Goal: Task Accomplishment & Management: Manage account settings

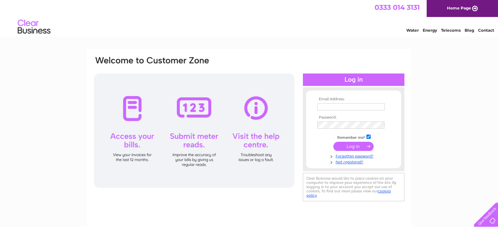
type input "[EMAIL_ADDRESS][DOMAIN_NAME]"
click at [352, 147] on input "submit" at bounding box center [353, 146] width 40 height 9
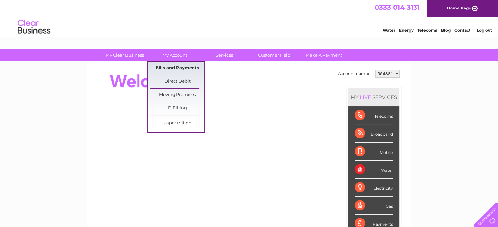
click at [183, 67] on link "Bills and Payments" at bounding box center [177, 68] width 54 height 13
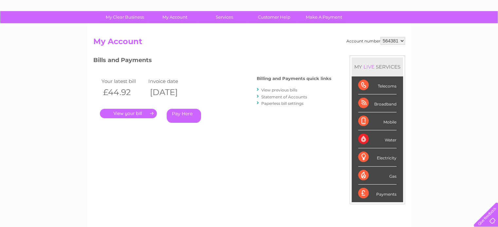
scroll to position [66, 0]
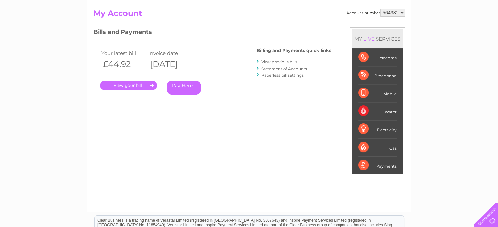
click at [268, 61] on link "View previous bills" at bounding box center [279, 62] width 36 height 5
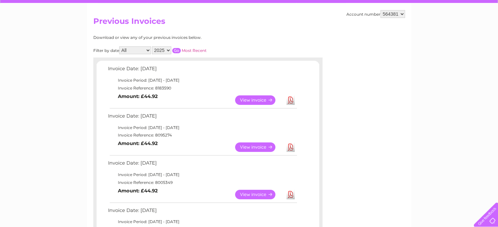
scroll to position [81, 0]
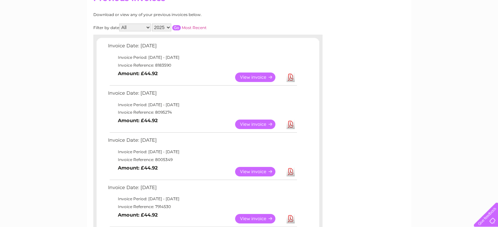
click at [290, 125] on link "Download" at bounding box center [290, 124] width 8 height 9
